Goal: Contribute content

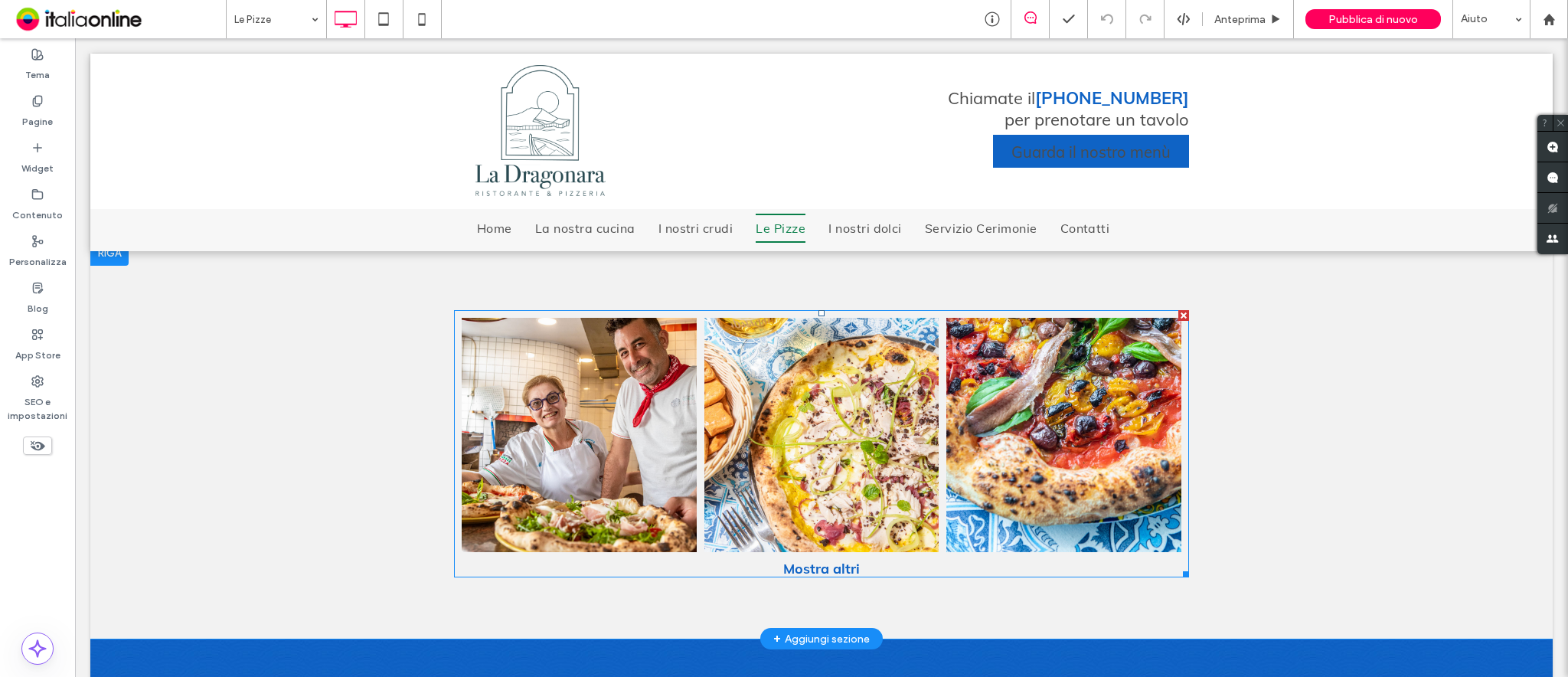
scroll to position [816, 0]
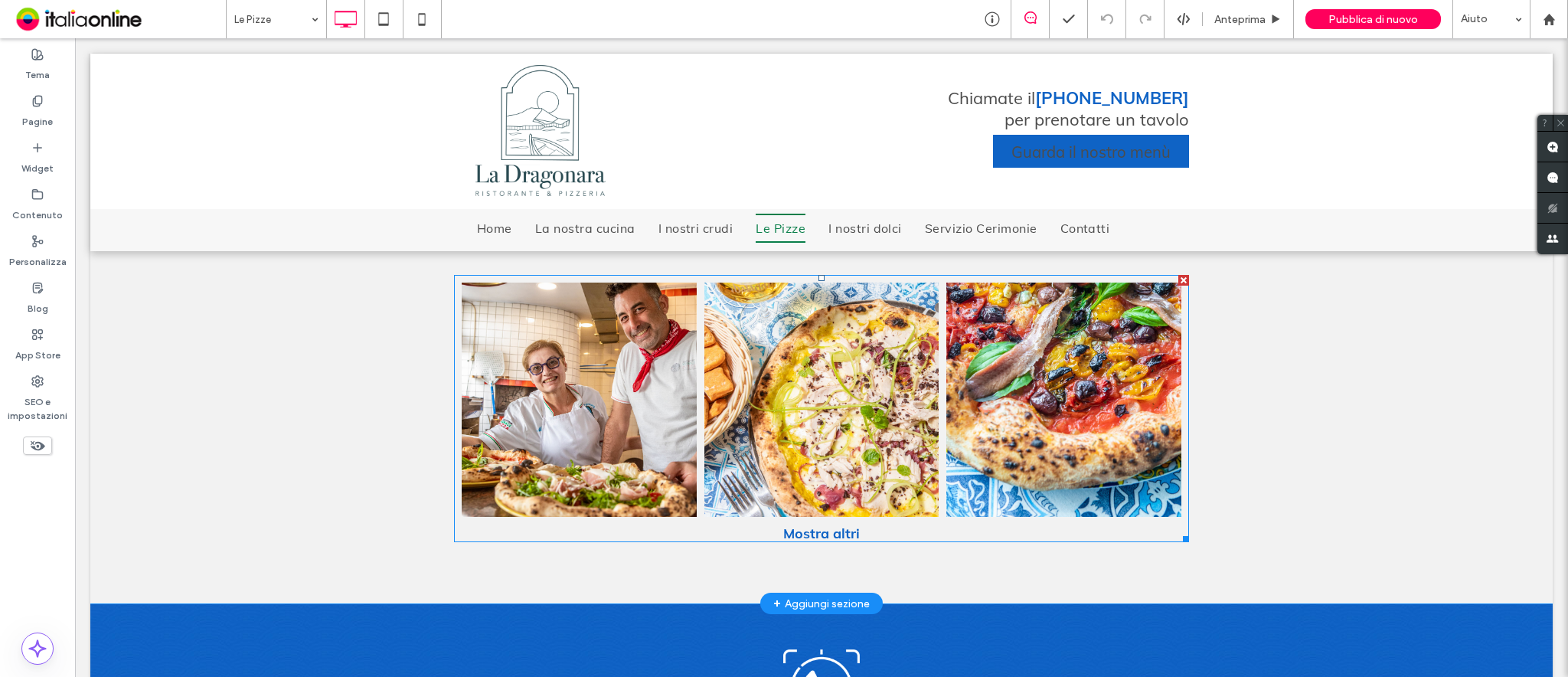
click at [576, 395] on link at bounding box center [579, 400] width 235 height 235
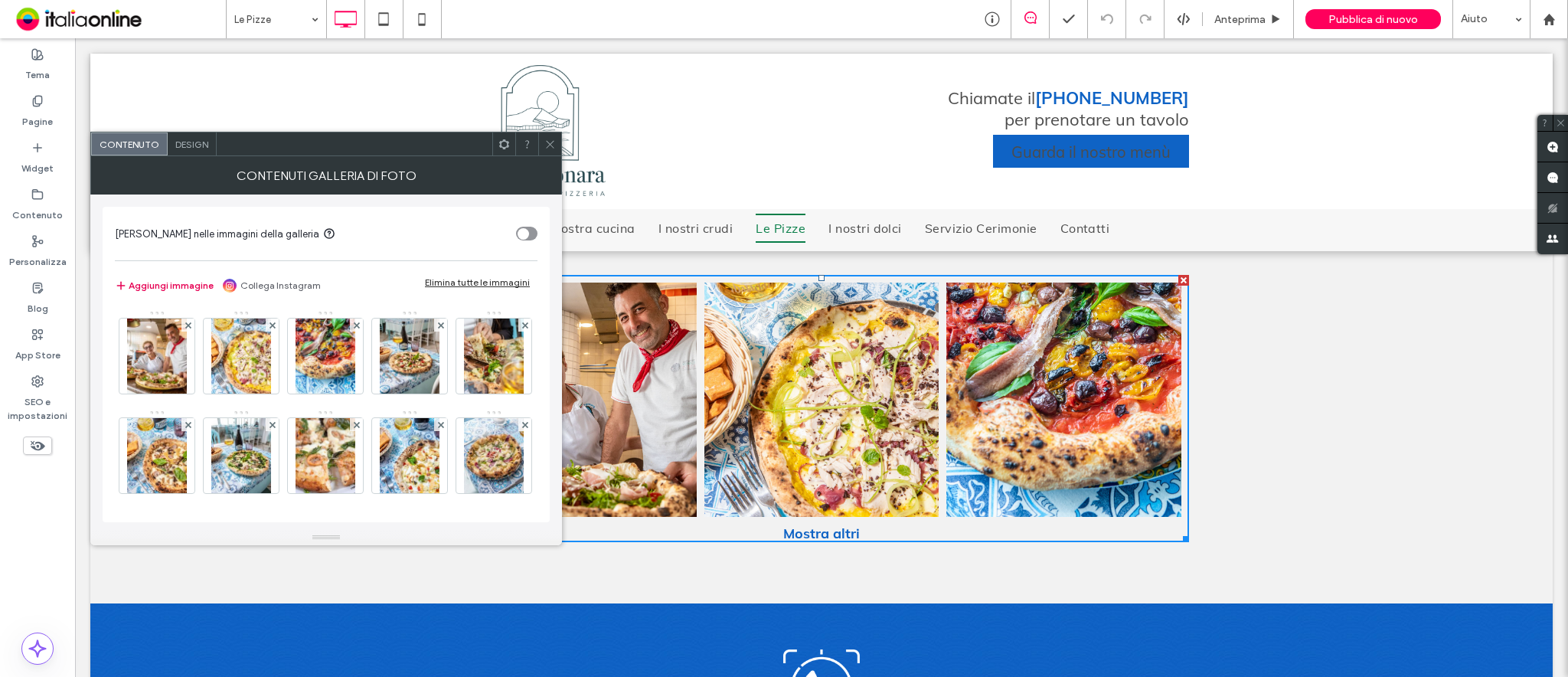
click at [171, 288] on button "Aggiungi immagine" at bounding box center [163, 285] width 99 height 18
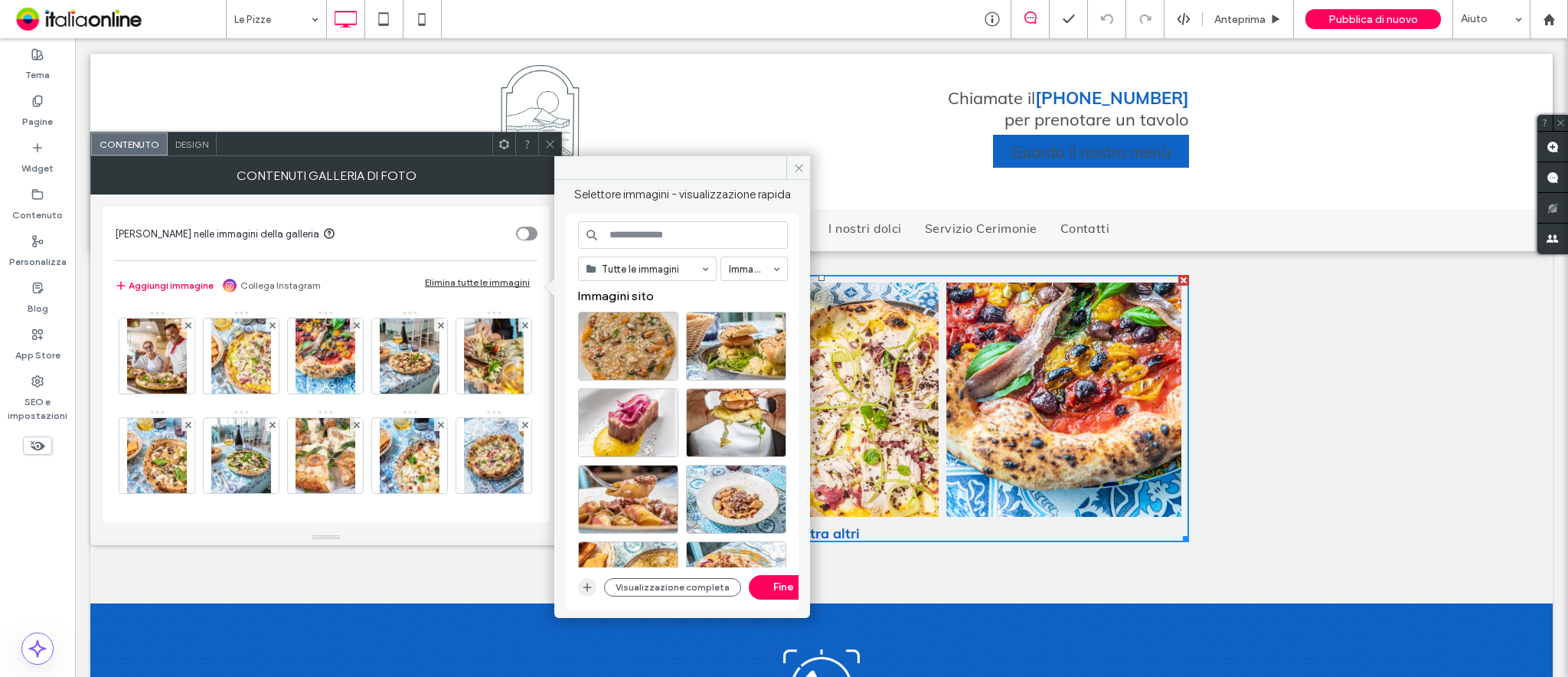
click at [585, 507] on icon "button" at bounding box center [586, 587] width 12 height 13
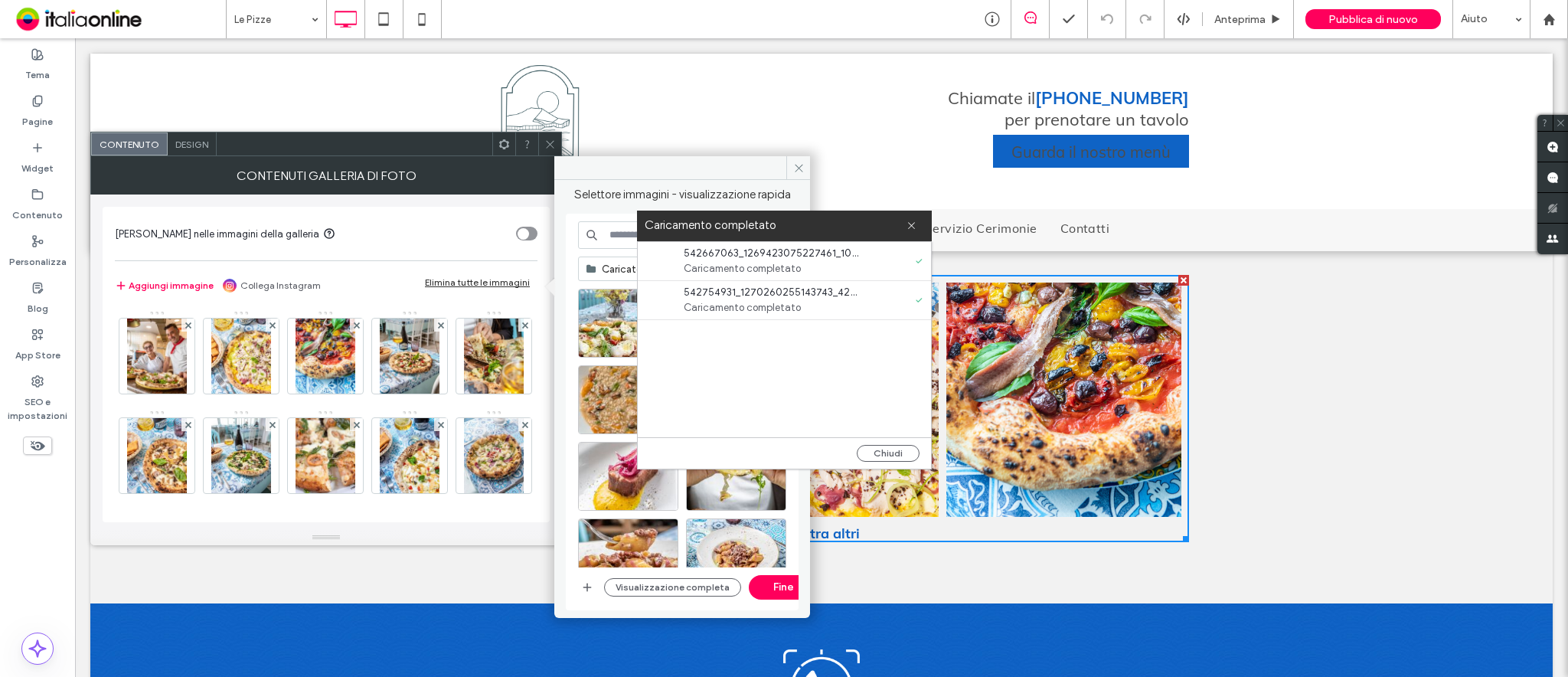
drag, startPoint x: 910, startPoint y: 229, endPoint x: 829, endPoint y: 264, distance: 88.2
click at [910, 229] on icon at bounding box center [911, 225] width 10 height 10
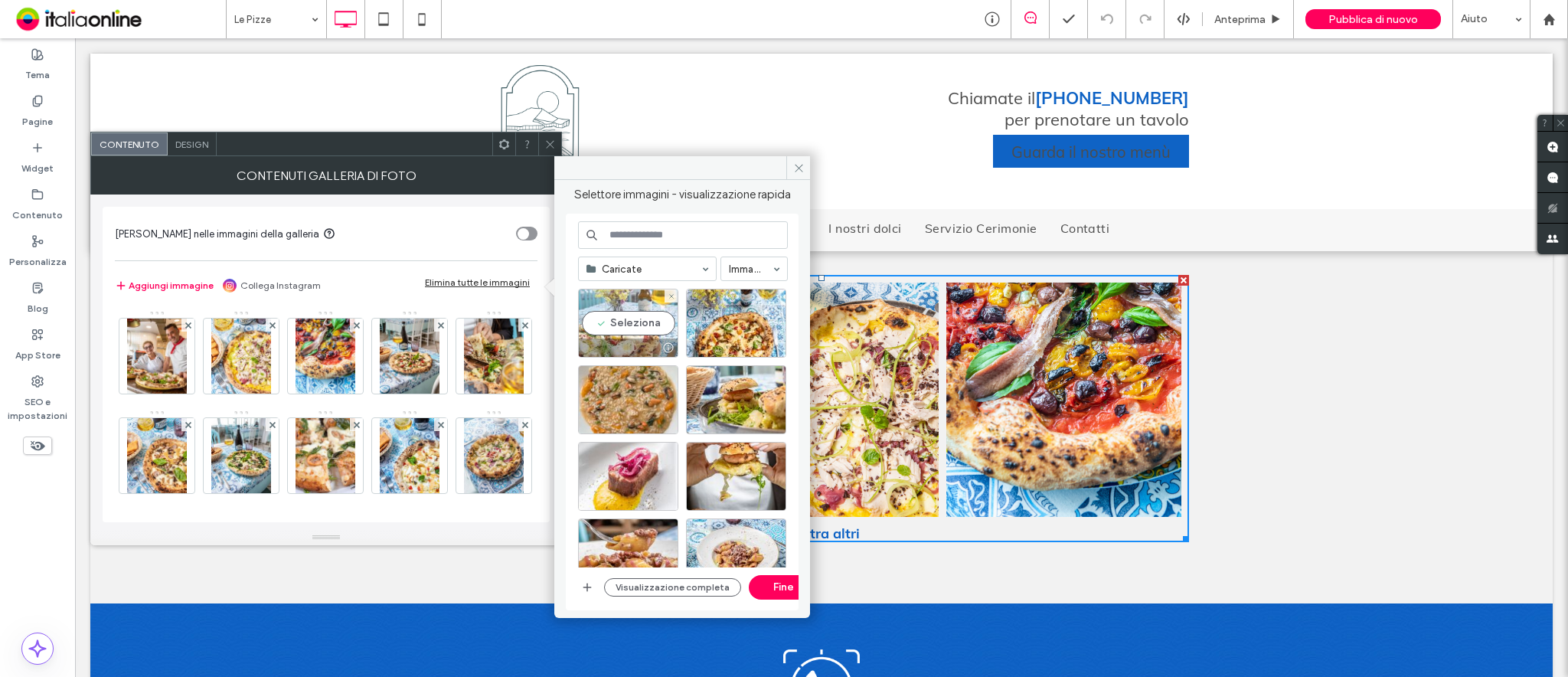
click at [642, 314] on div "Seleziona" at bounding box center [628, 323] width 100 height 69
click at [737, 318] on div "Seleziona" at bounding box center [735, 323] width 100 height 69
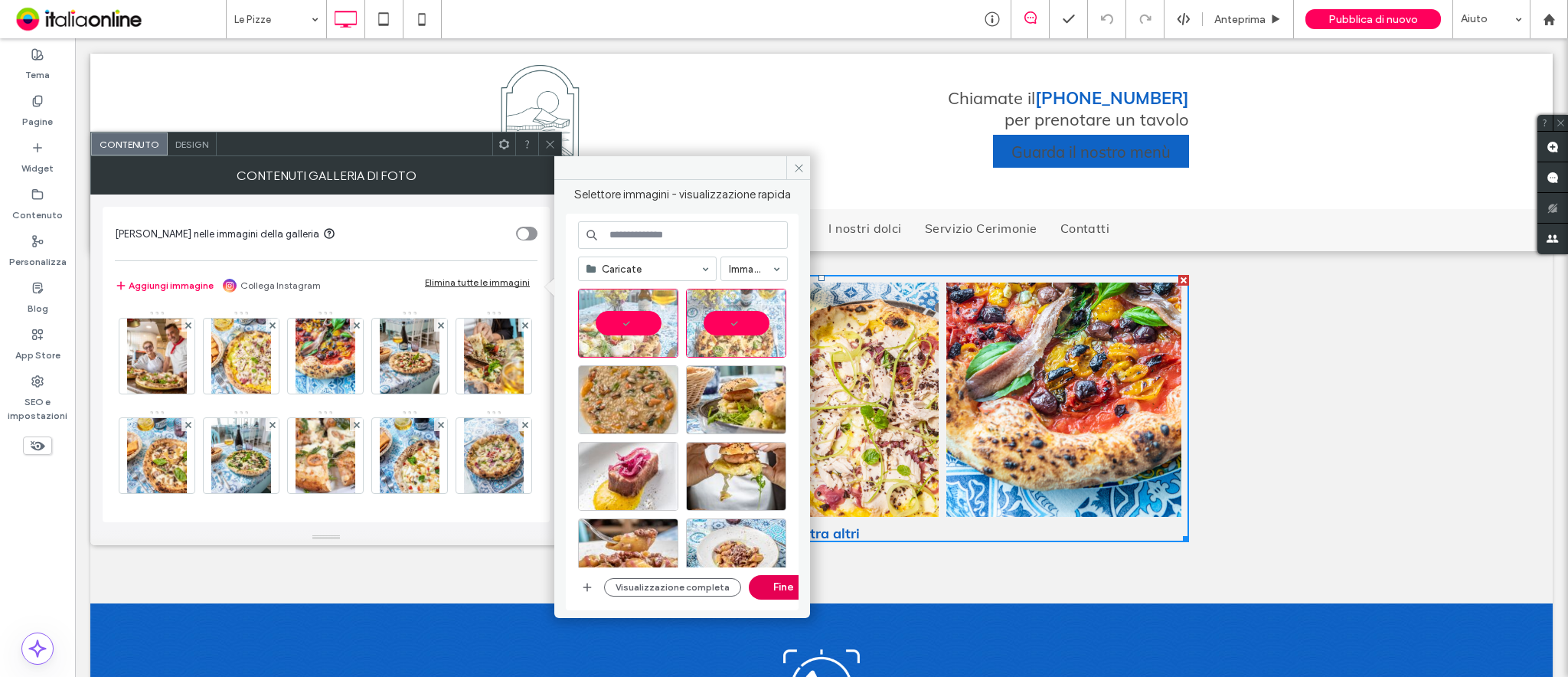
click at [782, 507] on button "Fine" at bounding box center [784, 587] width 69 height 24
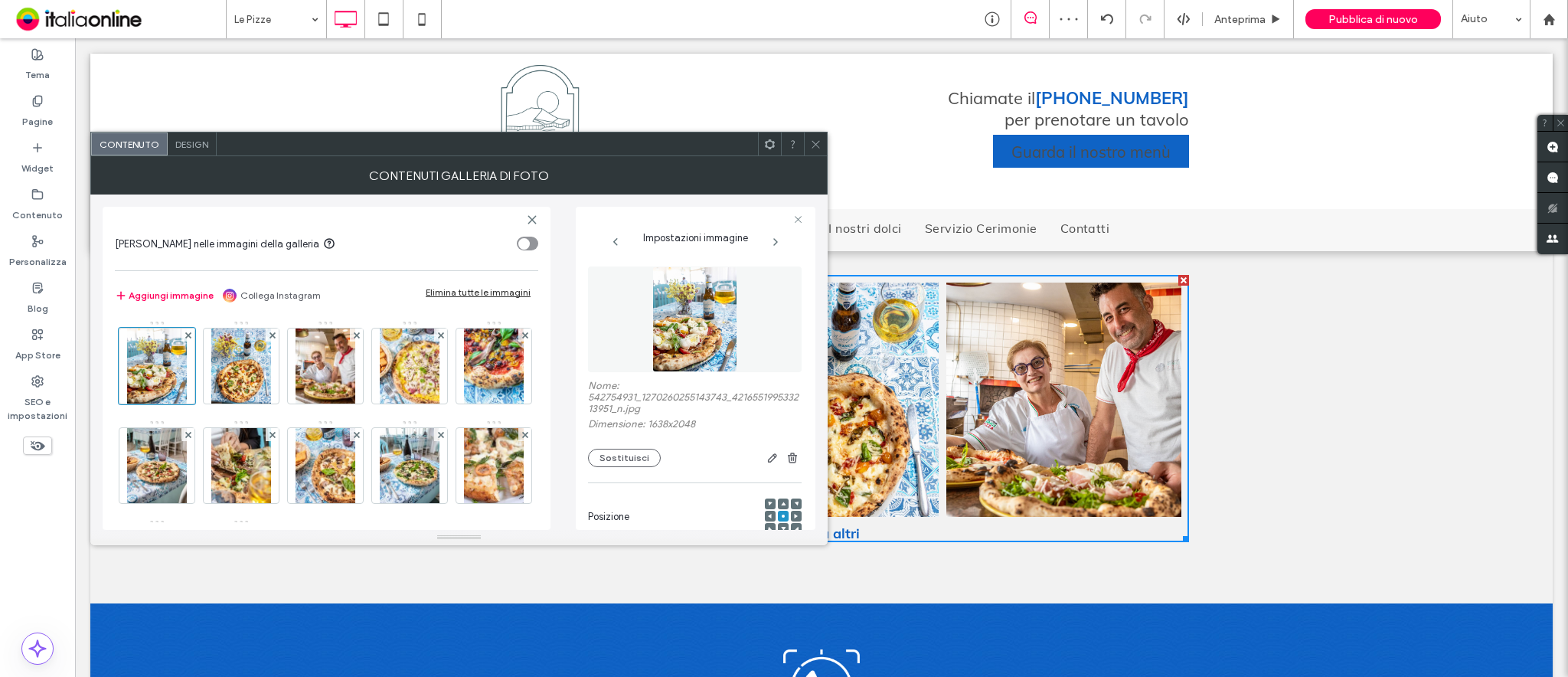
drag, startPoint x: 817, startPoint y: 138, endPoint x: 677, endPoint y: 276, distance: 196.6
click at [816, 138] on icon at bounding box center [816, 144] width 12 height 12
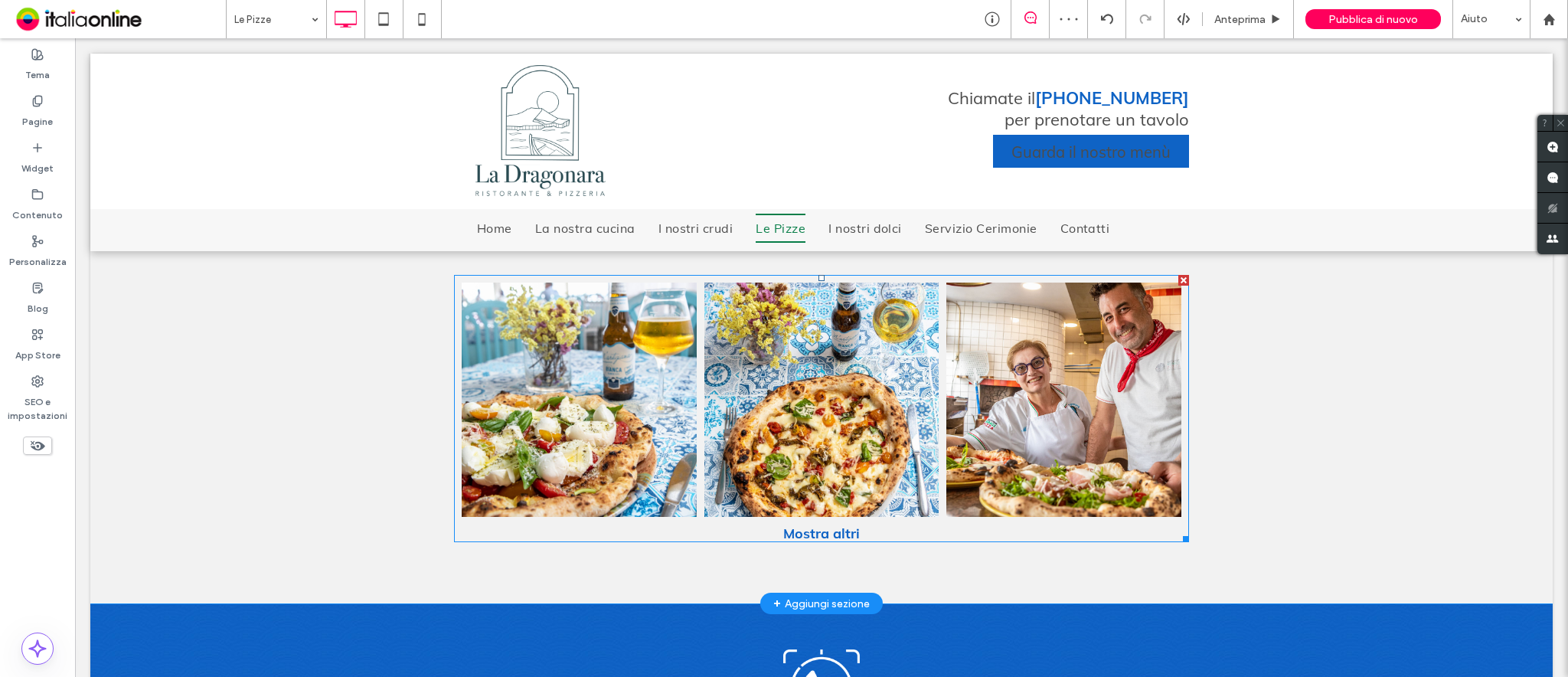
click at [578, 459] on link at bounding box center [579, 400] width 235 height 235
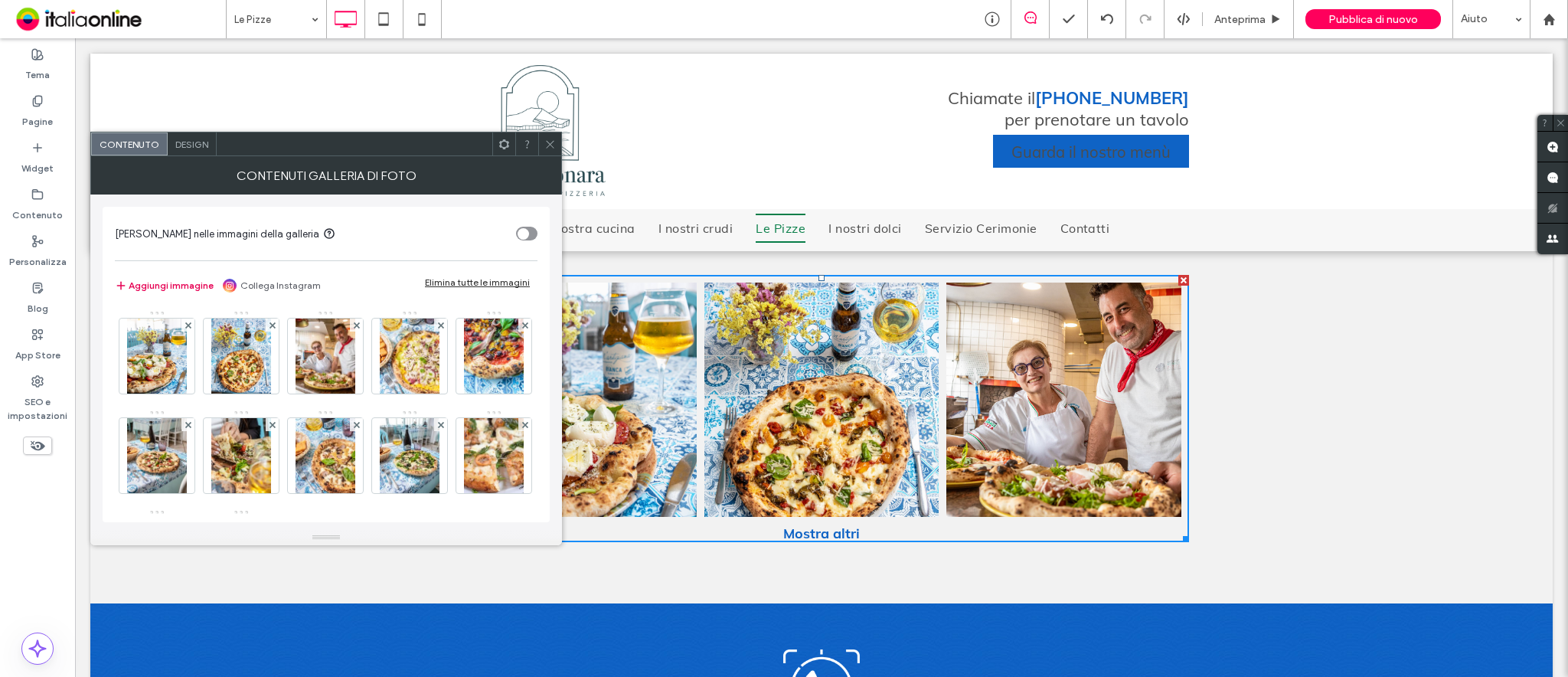
click at [162, 283] on button "Aggiungi immagine" at bounding box center [163, 285] width 99 height 18
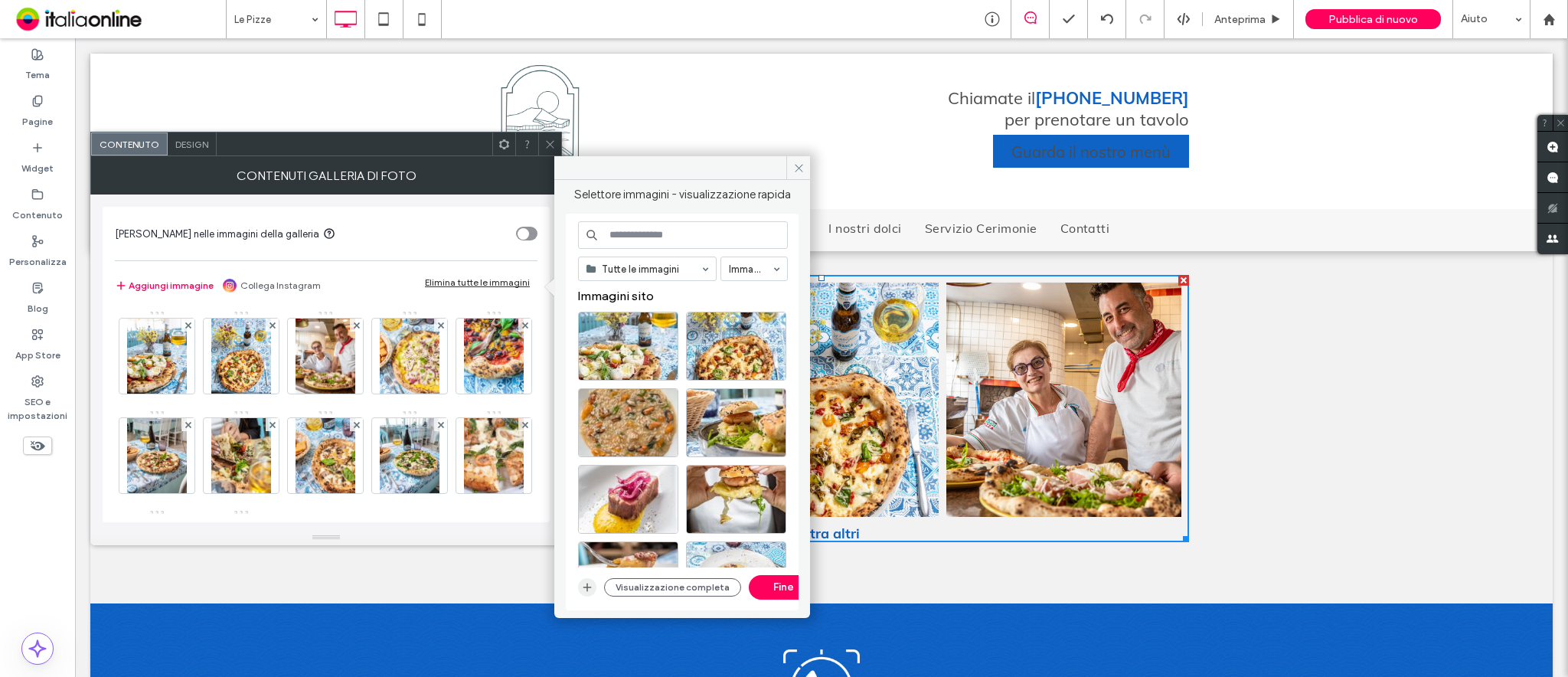
click at [581, 507] on icon "button" at bounding box center [586, 587] width 12 height 13
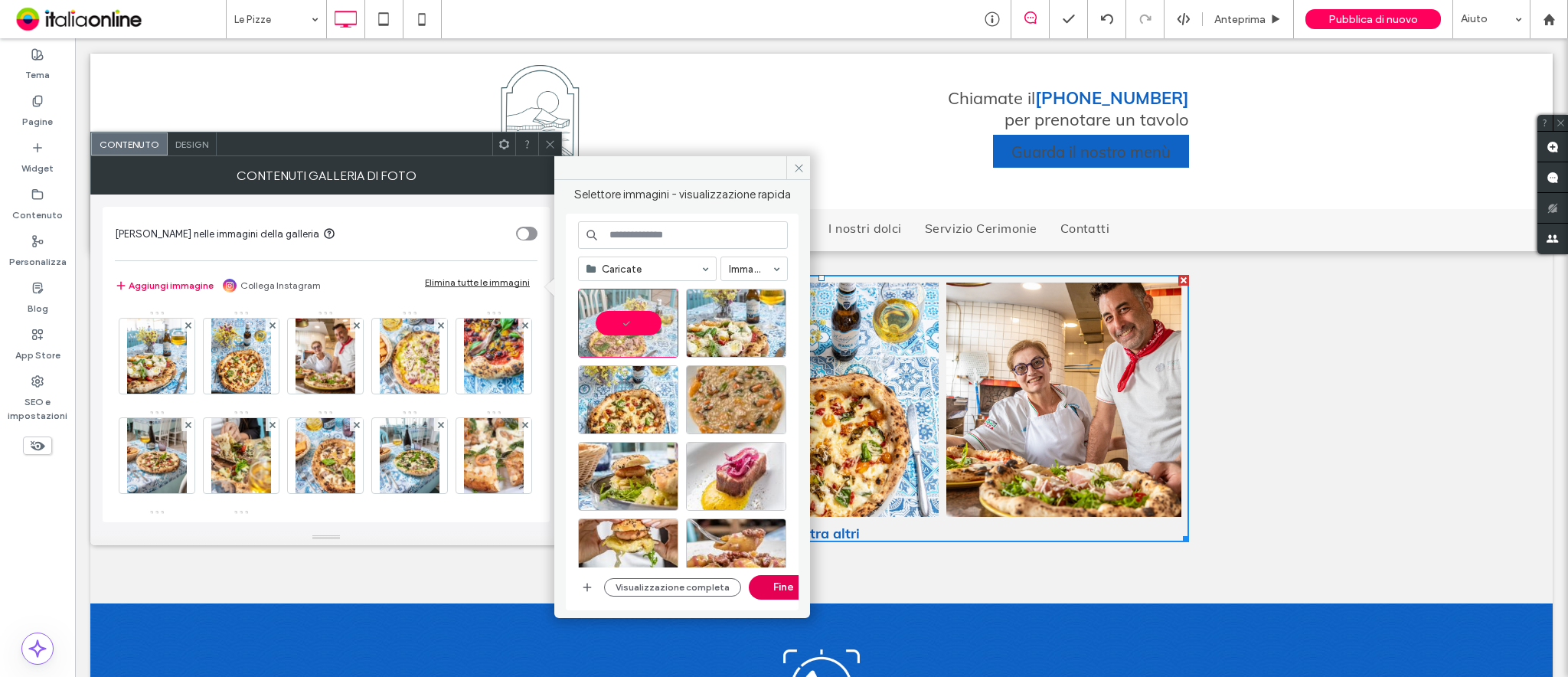
click at [765, 507] on button "Fine" at bounding box center [784, 587] width 69 height 24
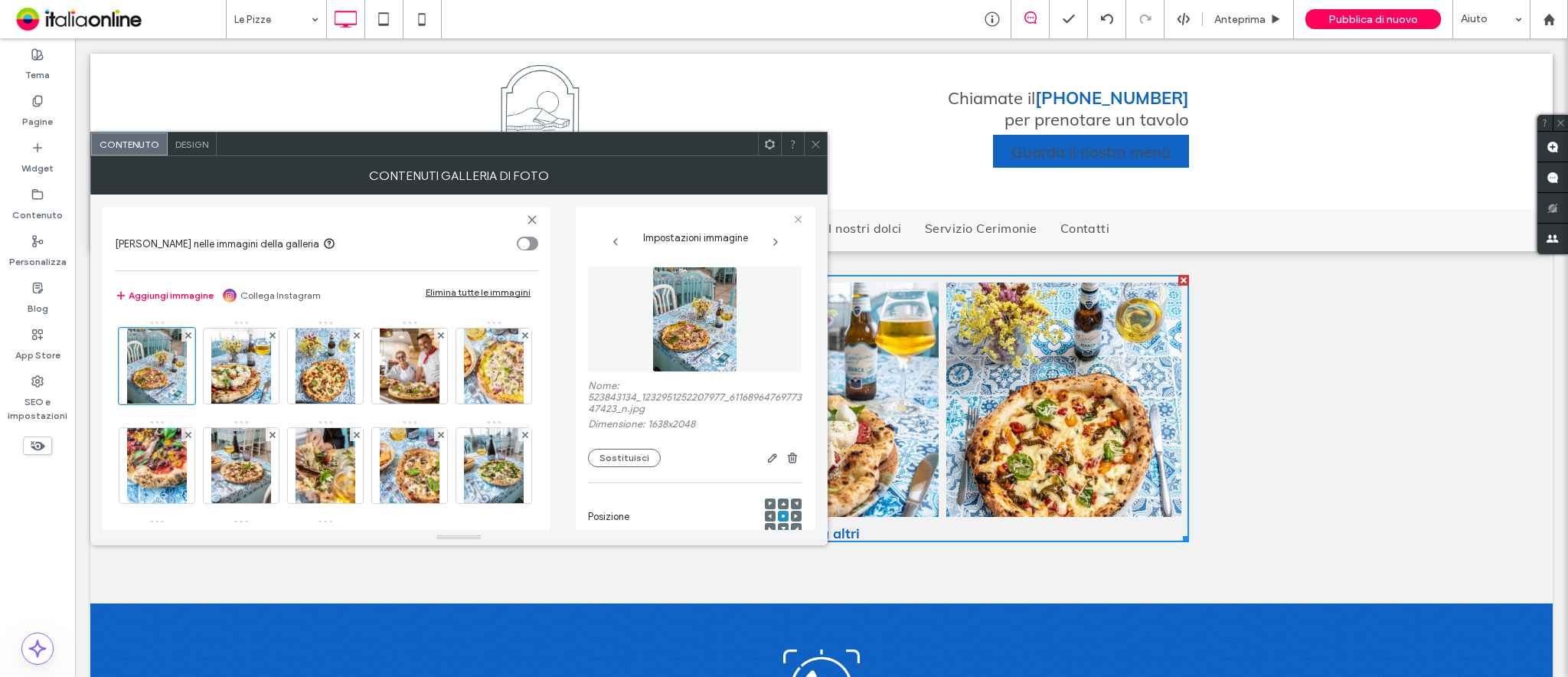
click at [823, 145] on div at bounding box center [815, 144] width 23 height 23
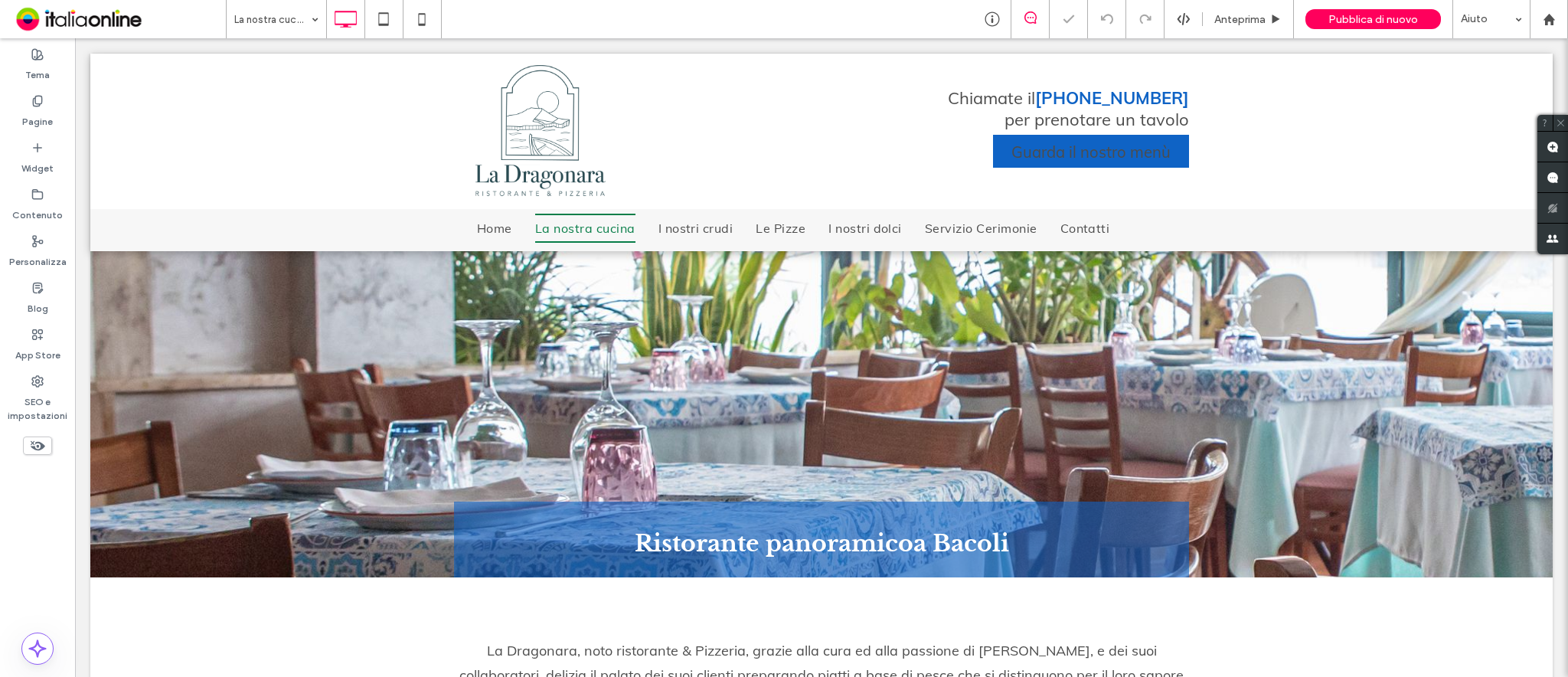
scroll to position [816, 0]
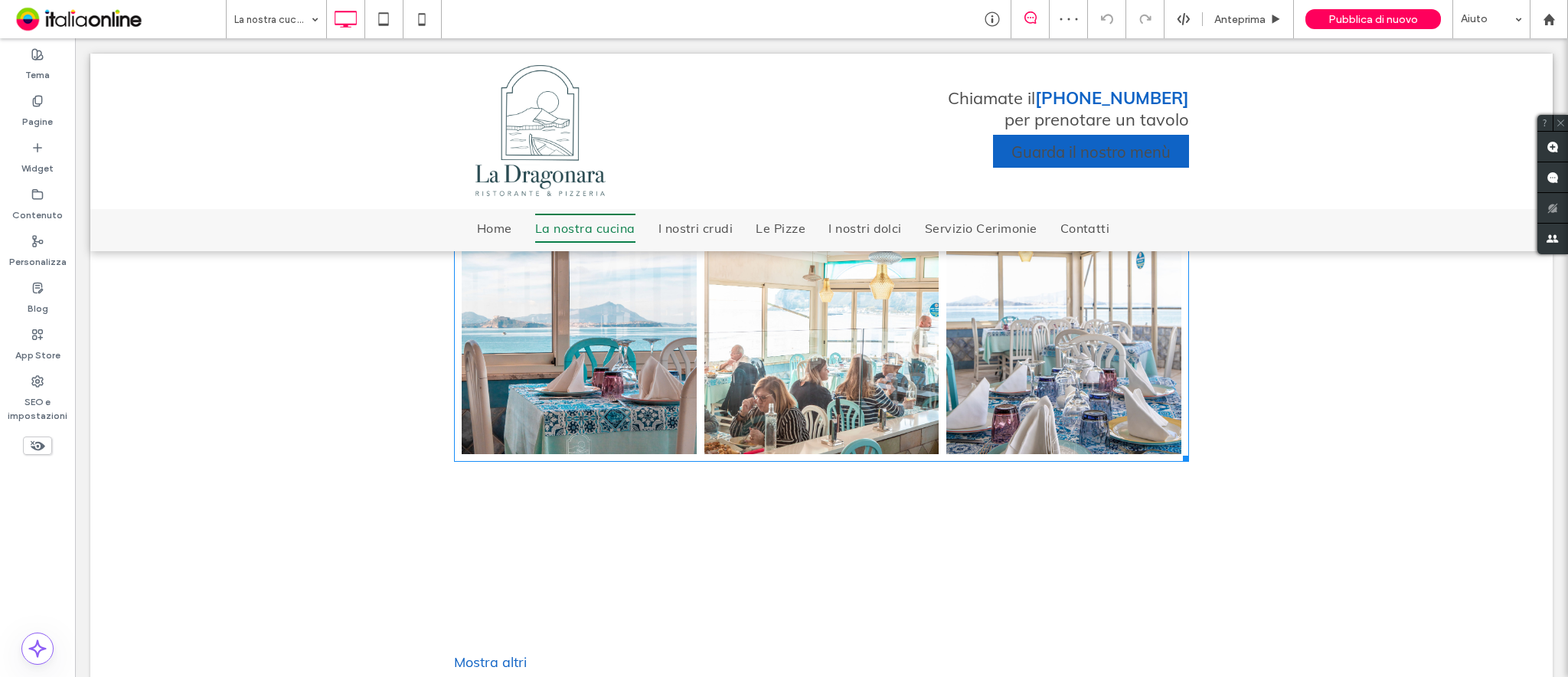
click at [588, 367] on link at bounding box center [579, 338] width 235 height 235
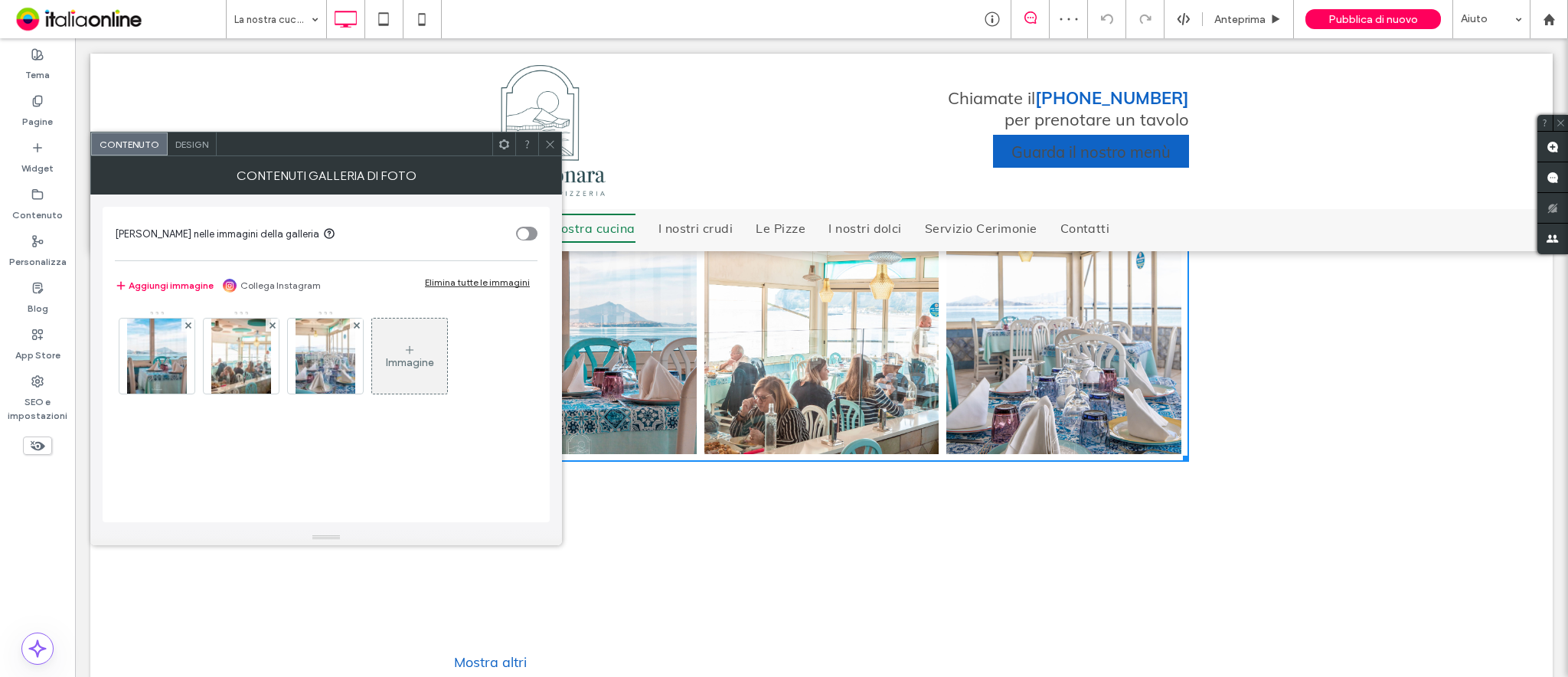
click at [547, 145] on icon at bounding box center [550, 144] width 12 height 12
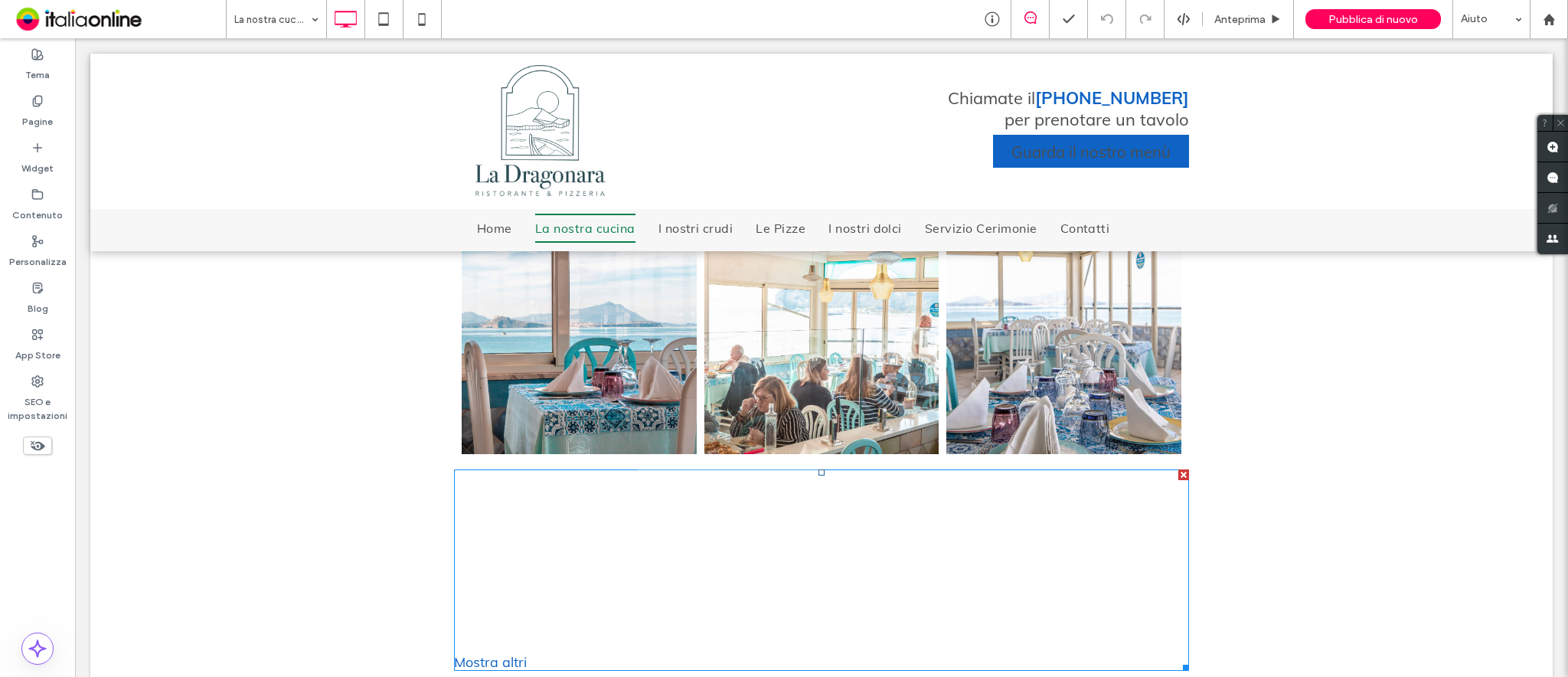
scroll to position [1020, 0]
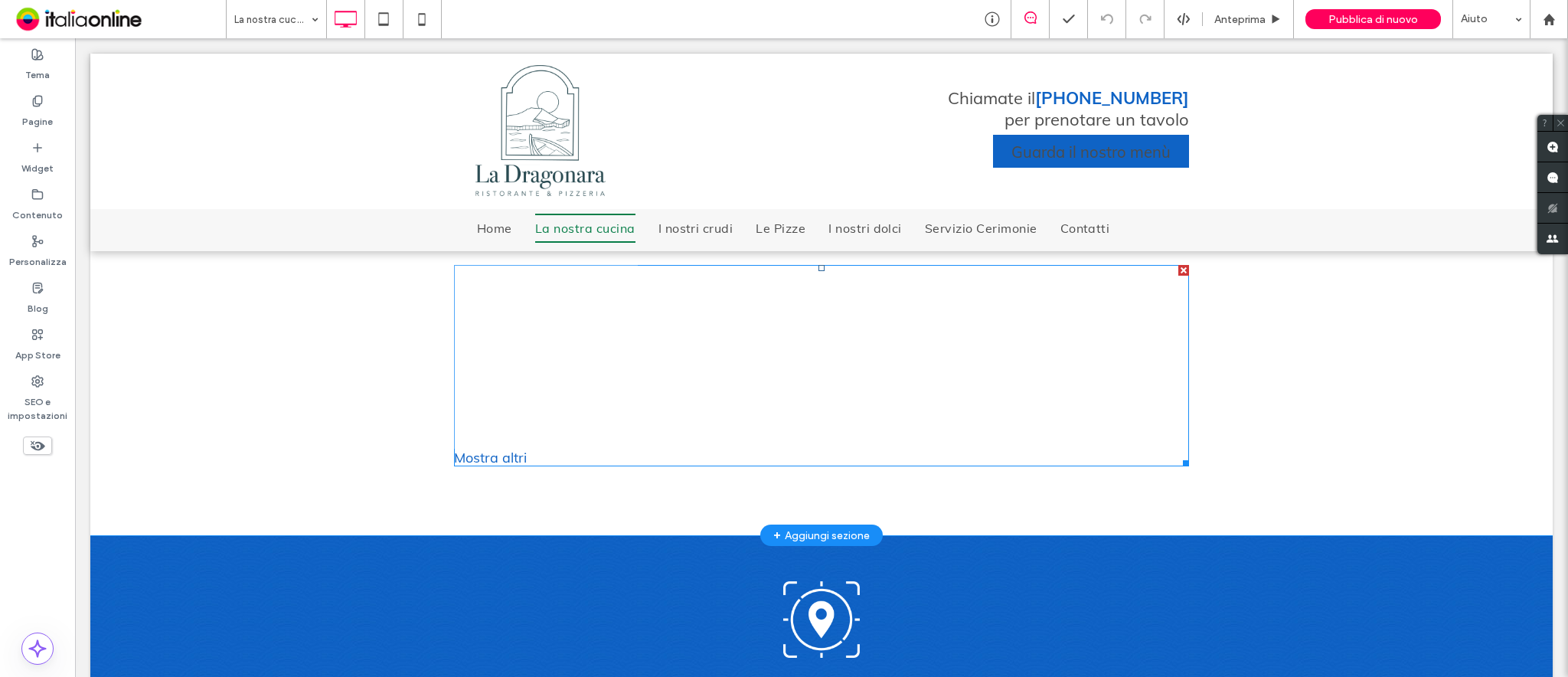
click at [586, 374] on link at bounding box center [546, 357] width 194 height 194
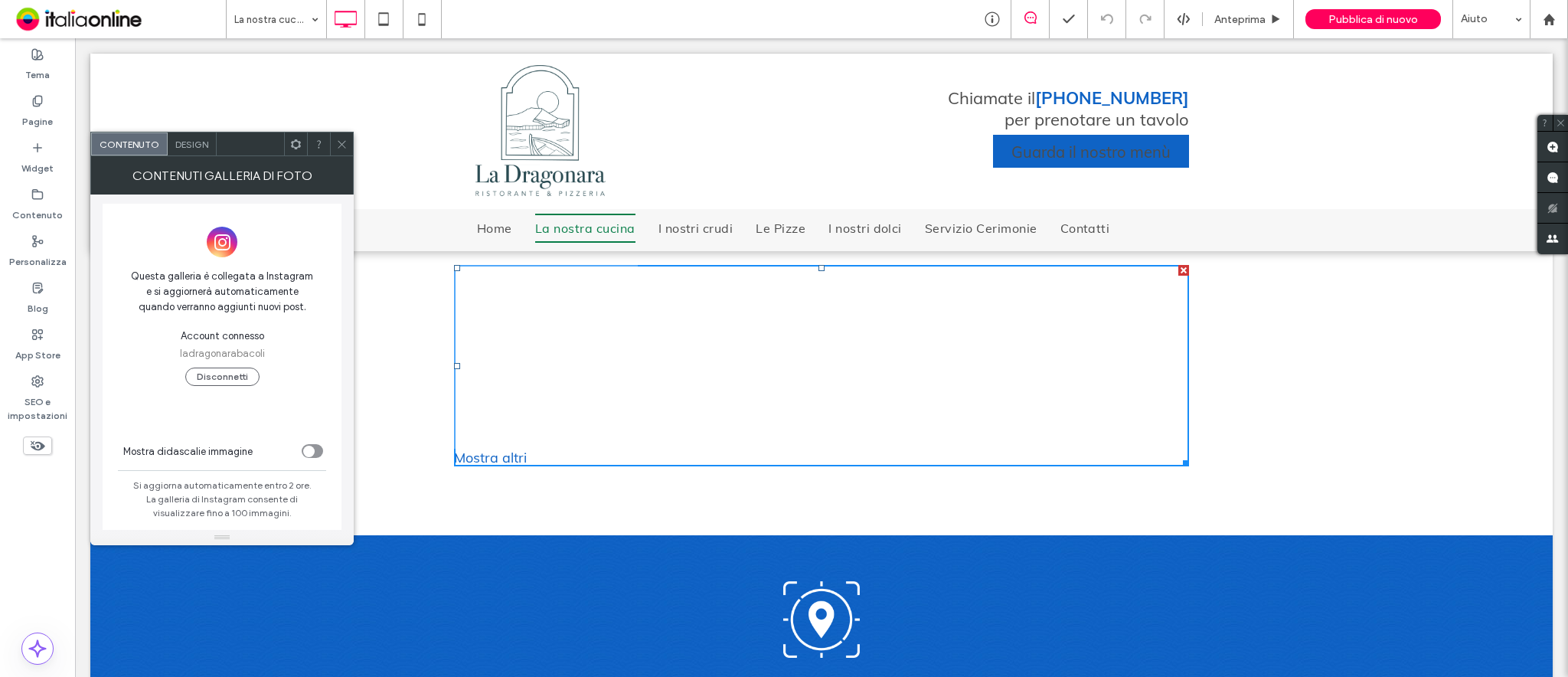
scroll to position [0, 0]
click at [341, 142] on icon at bounding box center [342, 144] width 12 height 12
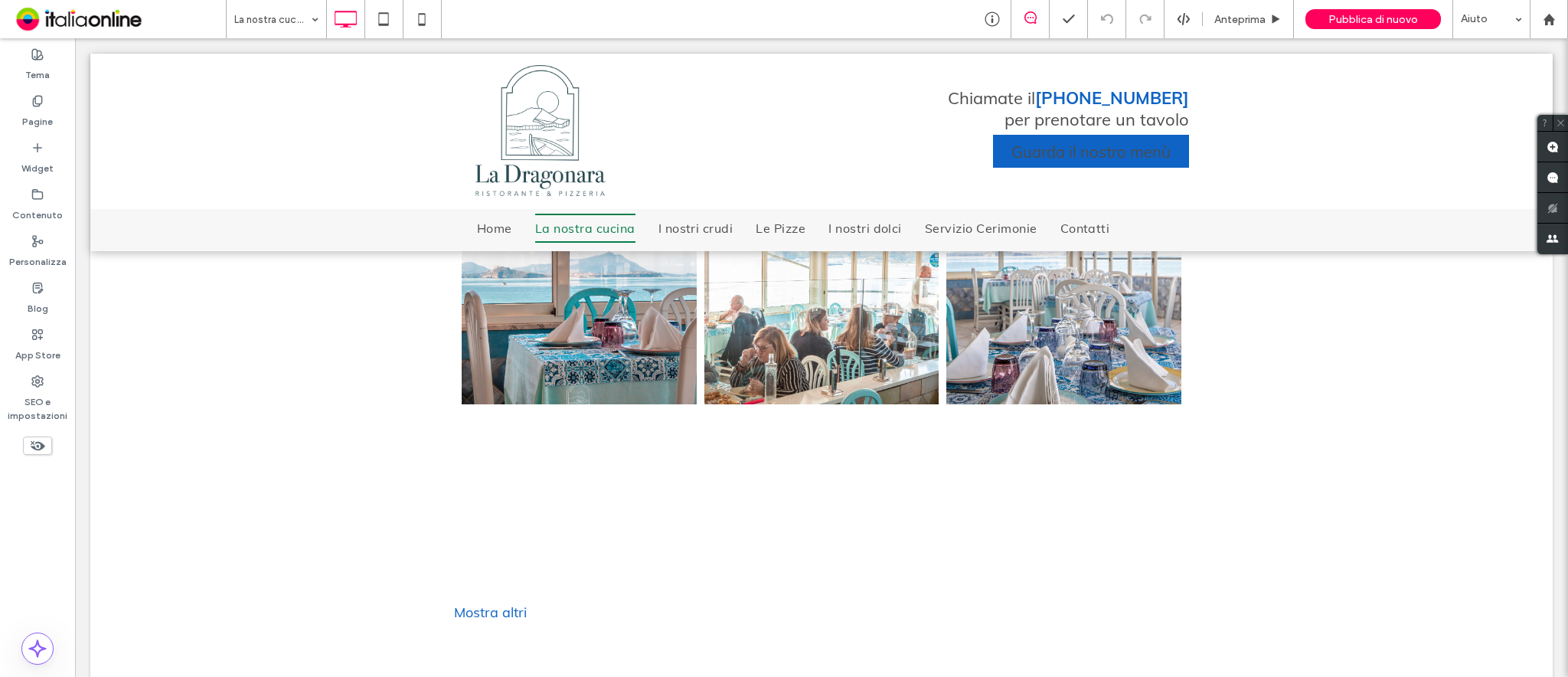
scroll to position [816, 0]
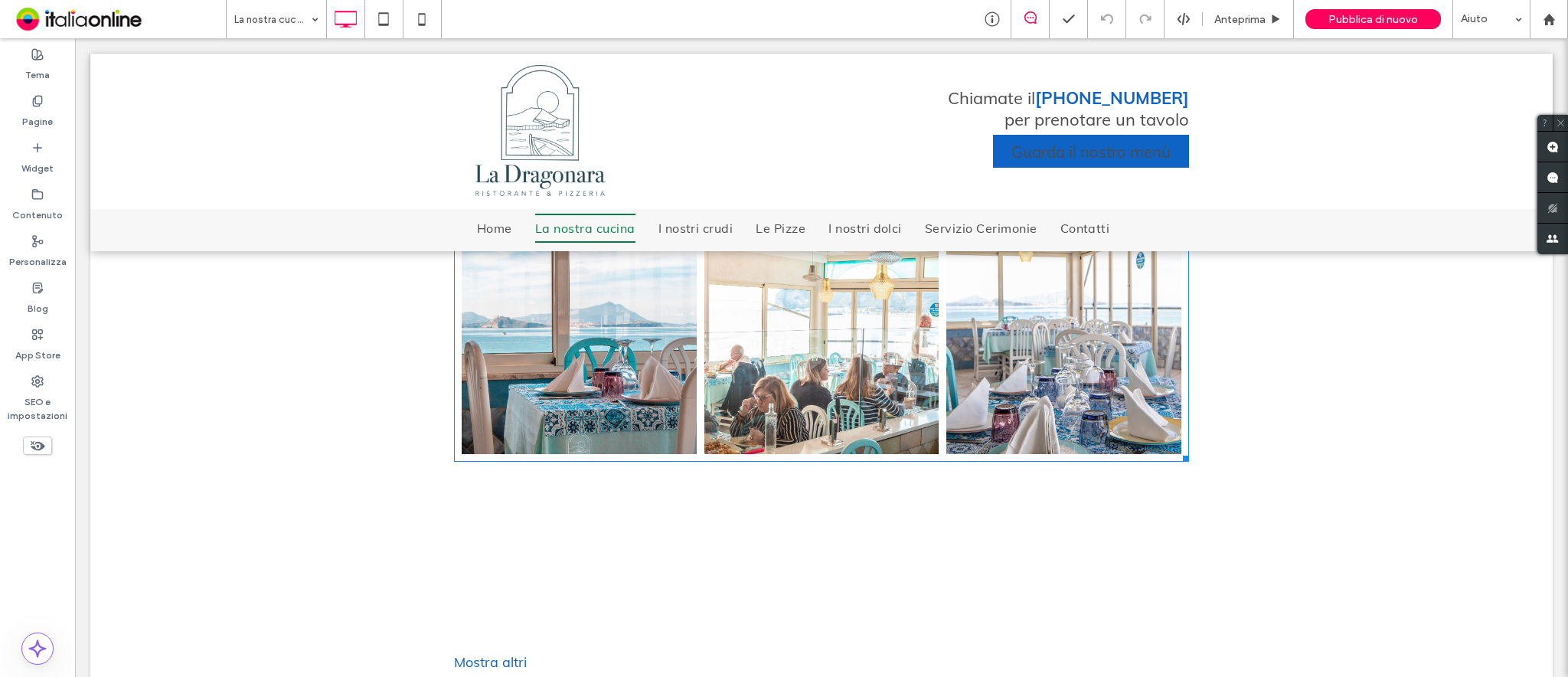
click at [573, 397] on link at bounding box center [579, 338] width 235 height 235
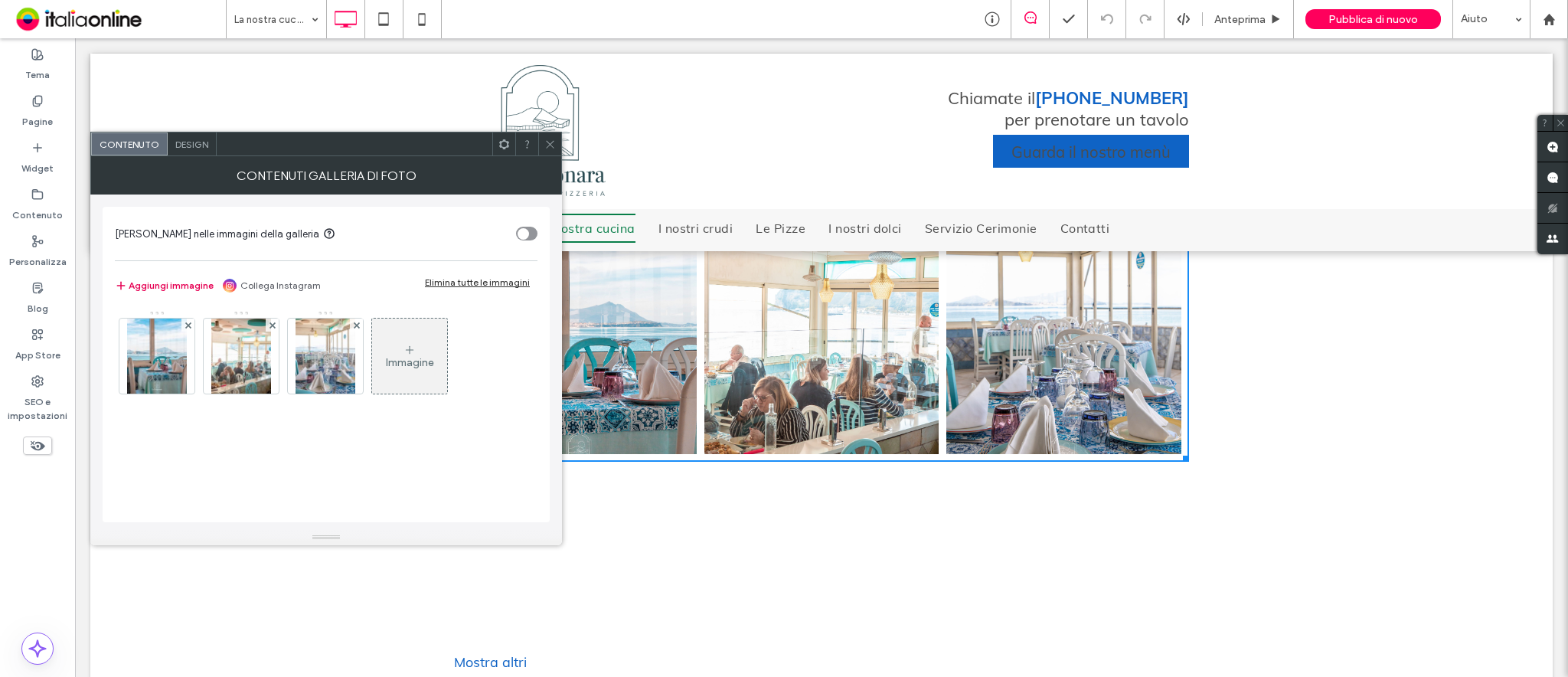
click at [181, 277] on button "Aggiungi immagine" at bounding box center [163, 285] width 99 height 18
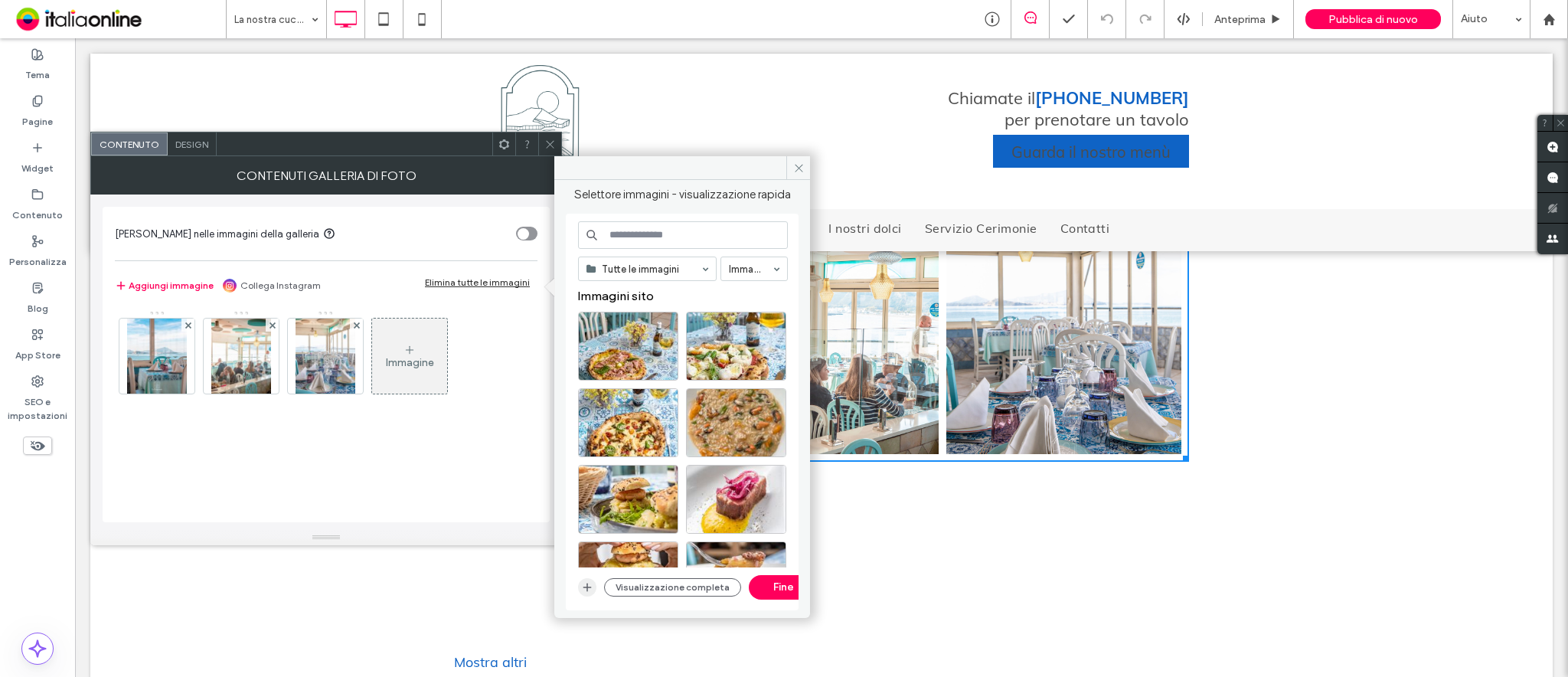
click at [584, 507] on icon "button" at bounding box center [586, 587] width 12 height 13
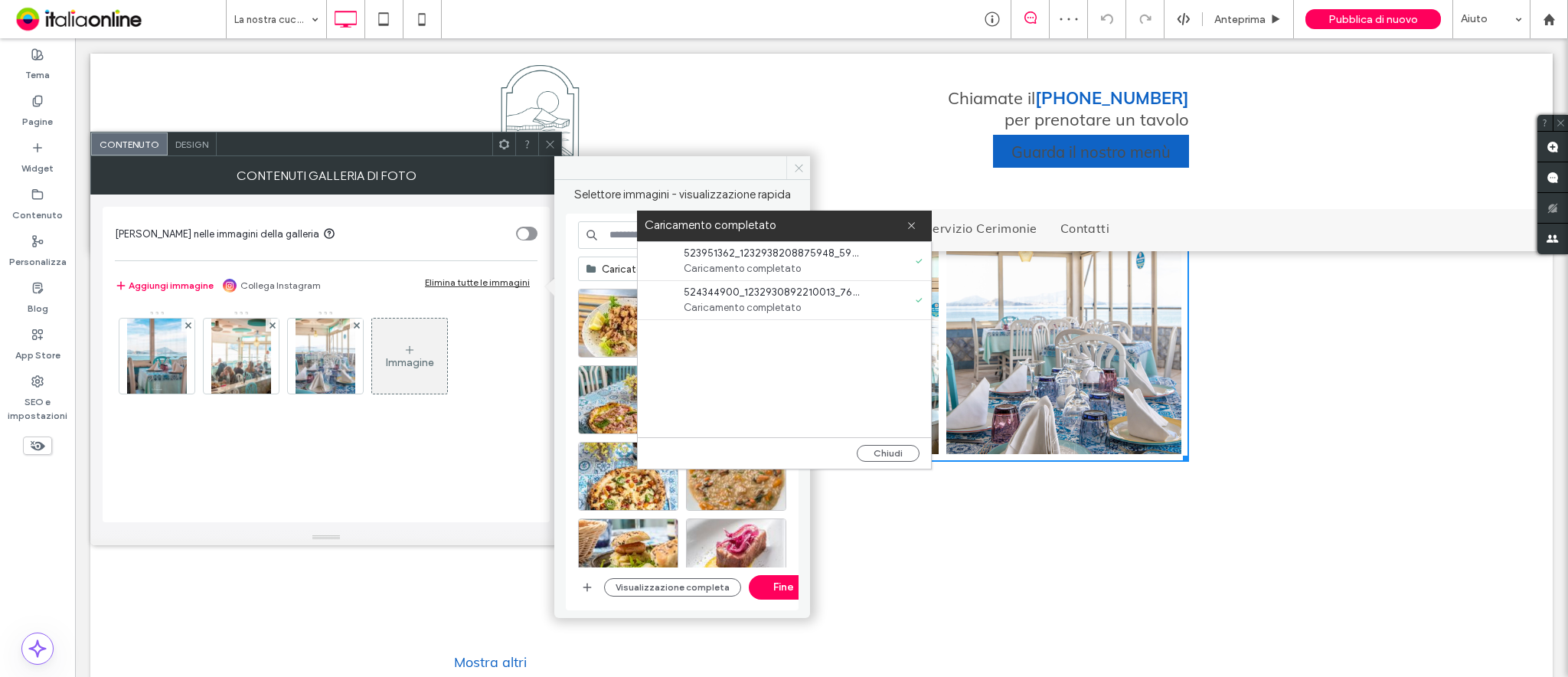
click at [799, 163] on icon at bounding box center [799, 168] width 12 height 12
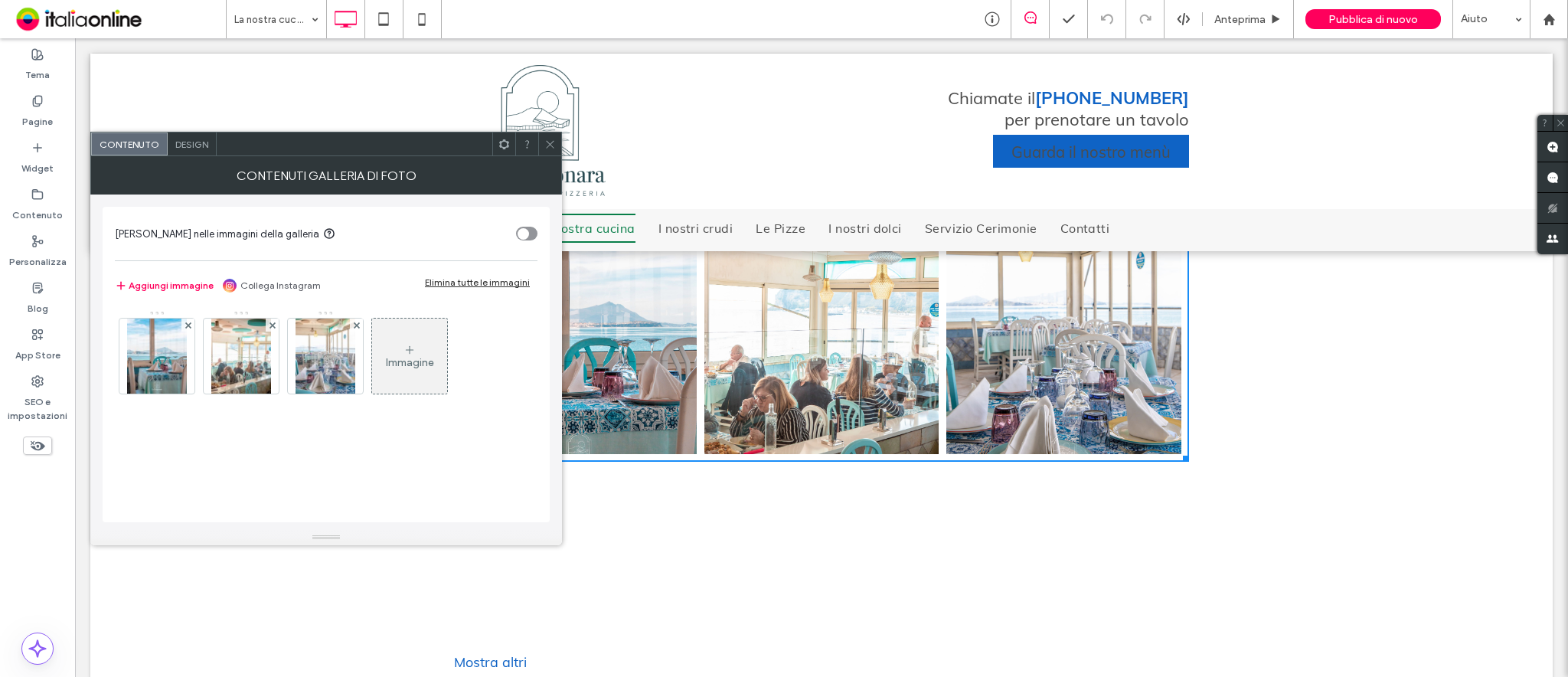
click at [559, 141] on div at bounding box center [550, 144] width 23 height 23
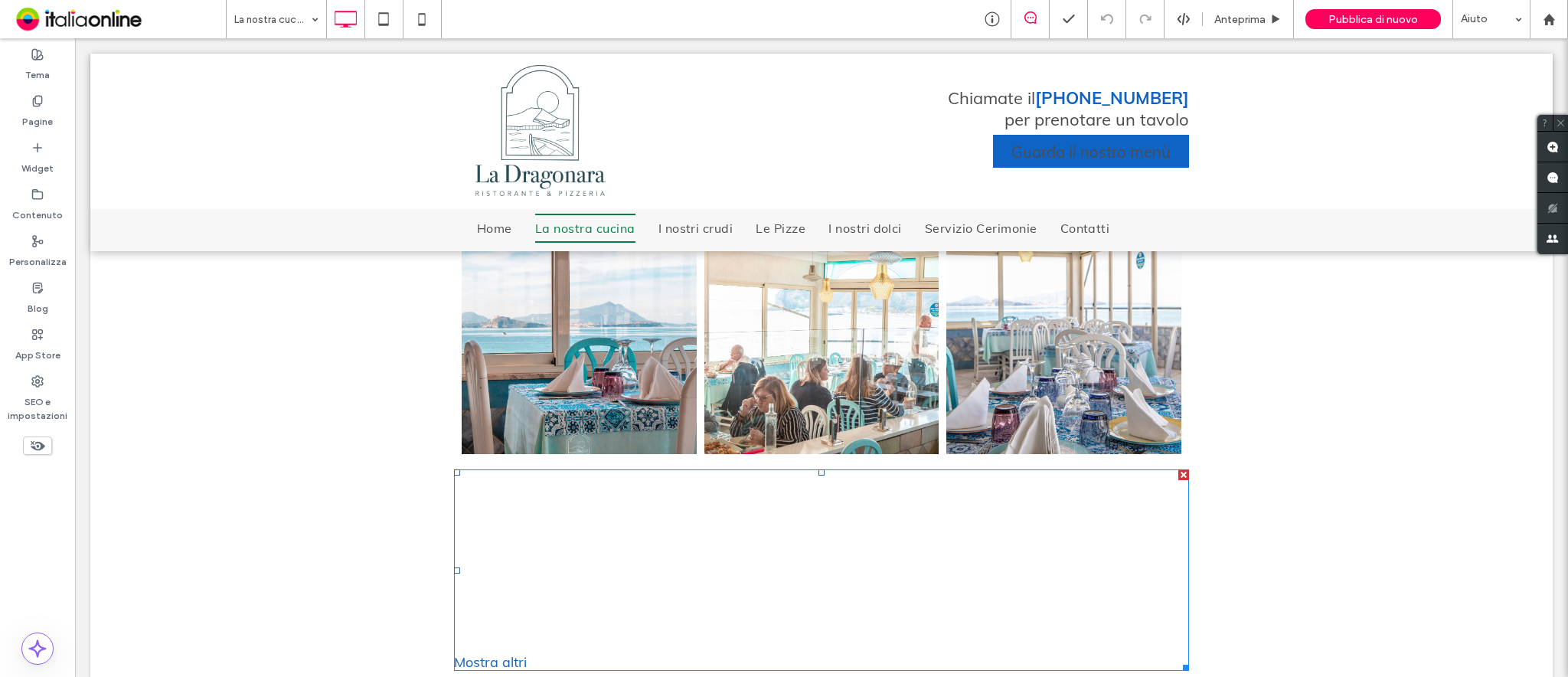
scroll to position [1020, 0]
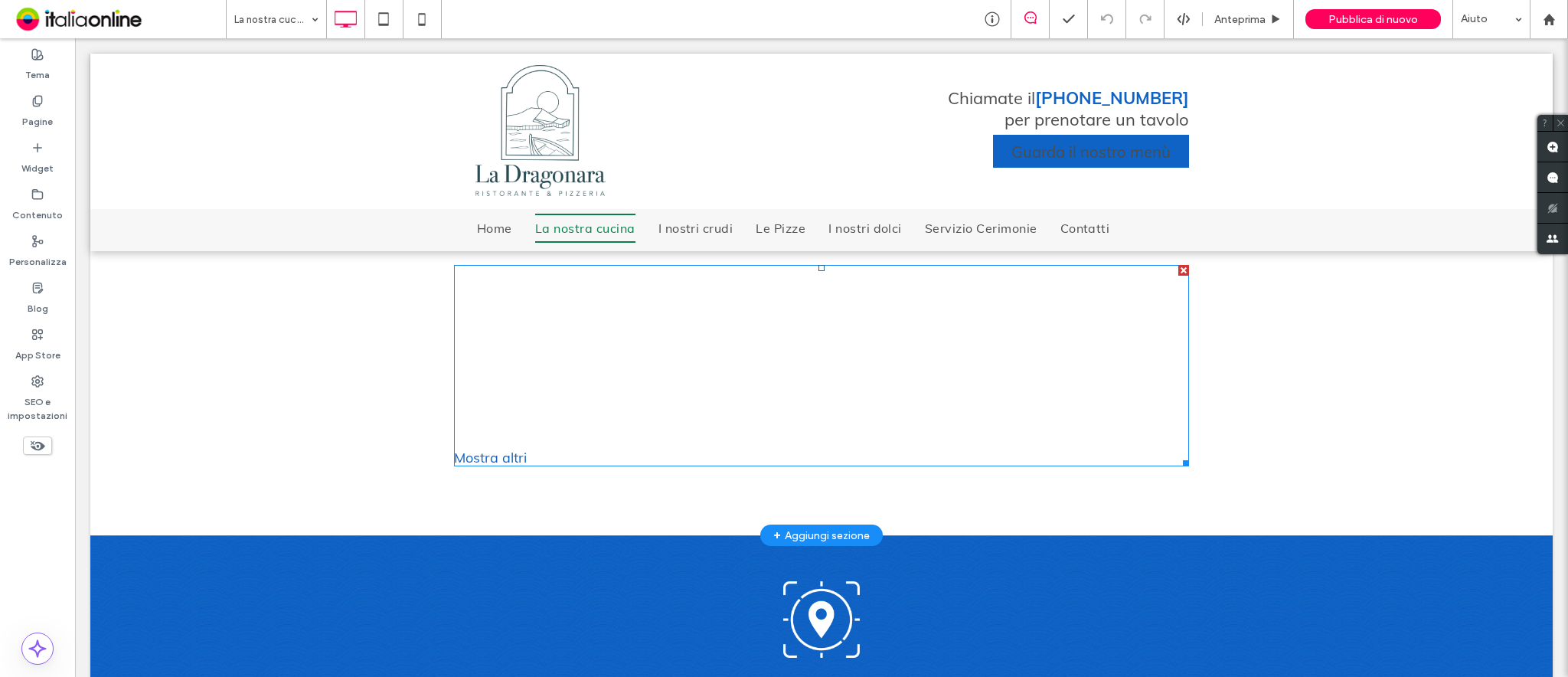
click at [495, 457] on div "Mostra altri" at bounding box center [821, 458] width 734 height 17
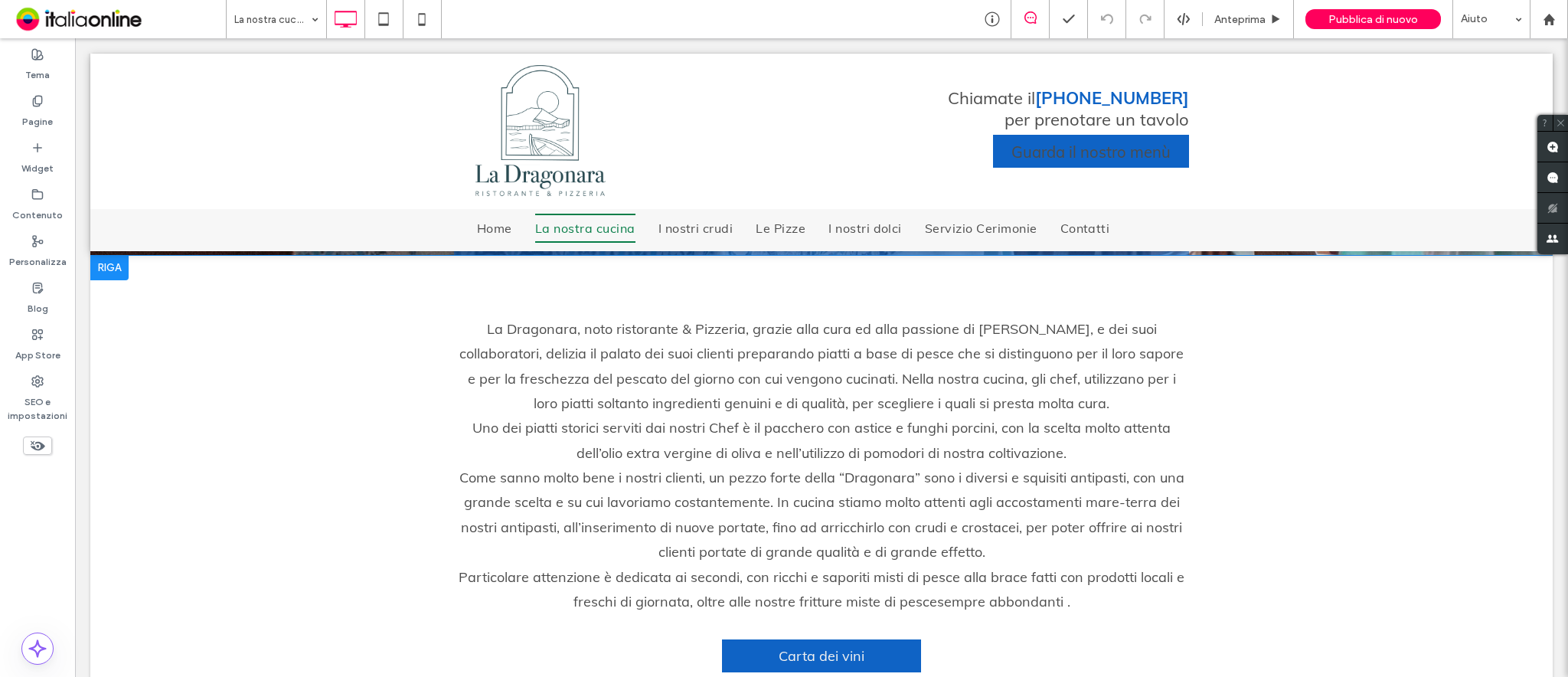
scroll to position [307, 0]
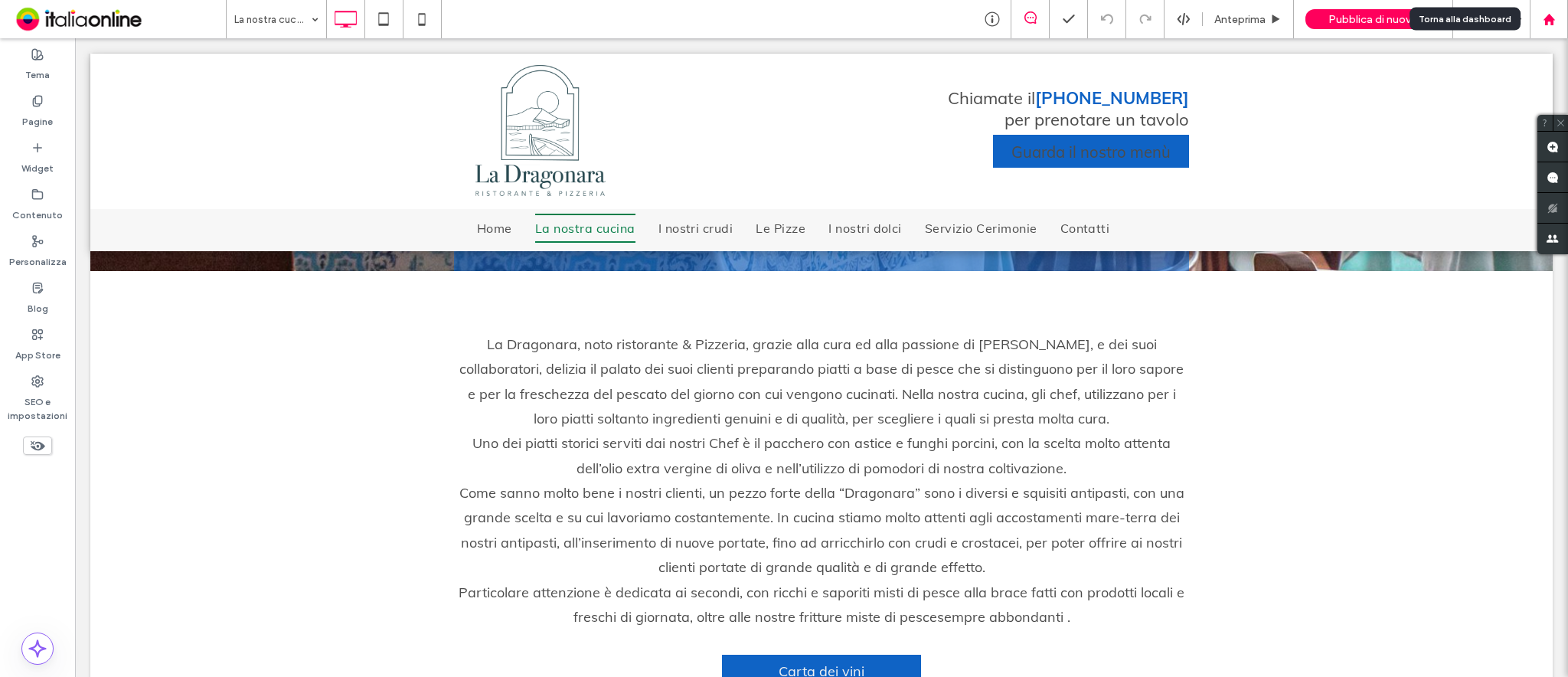
click at [1175, 13] on div at bounding box center [1549, 20] width 37 height 13
